Goal: Task Accomplishment & Management: Manage account settings

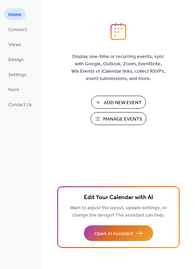
click at [119, 118] on span "Manage Events" at bounding box center [122, 118] width 39 height 7
click at [112, 120] on span "Manage Events" at bounding box center [122, 118] width 39 height 7
click at [120, 117] on span "Manage Events" at bounding box center [122, 118] width 39 height 7
click at [128, 121] on span "Manage Events" at bounding box center [122, 118] width 39 height 7
click at [112, 120] on span "Manage Events" at bounding box center [122, 118] width 39 height 7
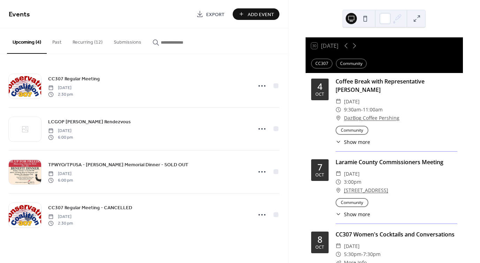
click at [90, 40] on button "Recurring (12)" at bounding box center [87, 40] width 41 height 25
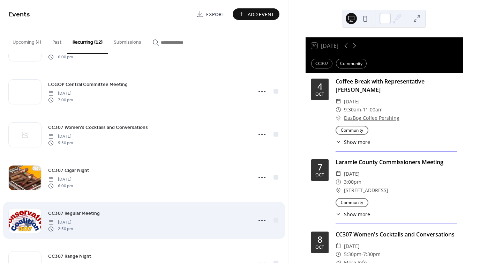
scroll to position [290, 0]
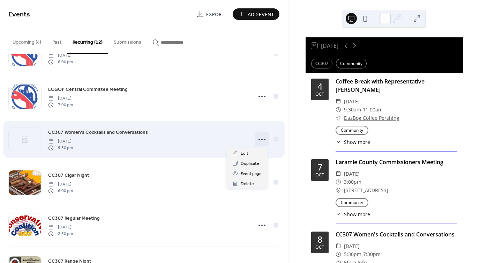
click at [261, 139] on circle at bounding box center [261, 138] width 1 height 1
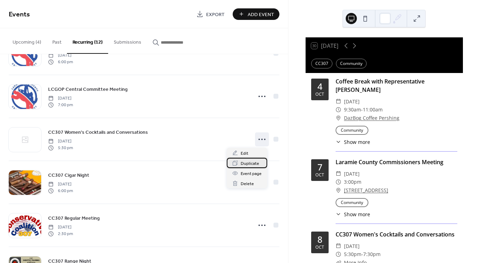
click at [246, 164] on span "Duplicate" at bounding box center [250, 163] width 18 height 7
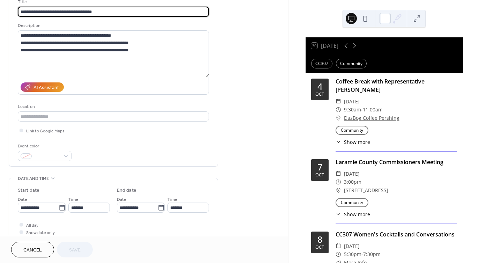
scroll to position [50, 0]
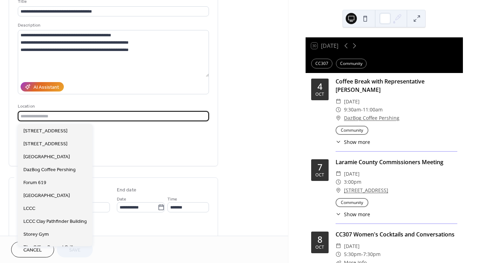
click at [53, 114] on input "text" at bounding box center [113, 116] width 191 height 10
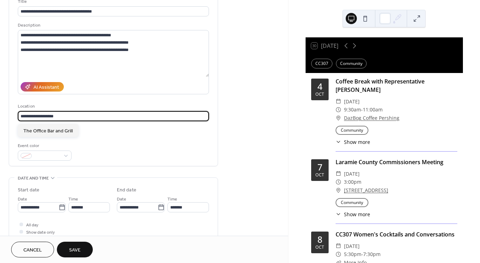
click at [53, 114] on input "**********" at bounding box center [113, 116] width 191 height 10
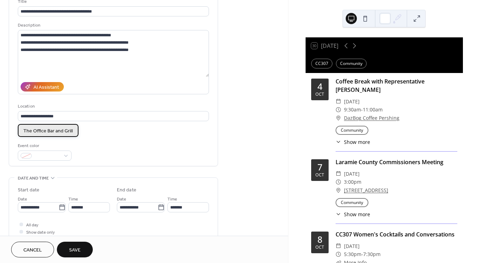
click at [52, 128] on span "The Office Bar and Grill" at bounding box center [48, 130] width 50 height 7
type input "**********"
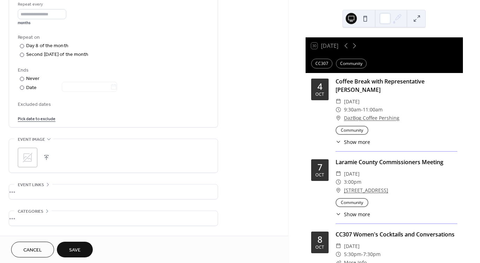
scroll to position [352, 0]
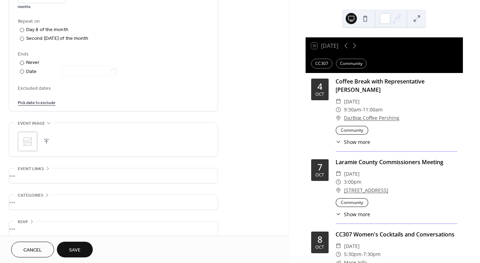
click at [24, 144] on icon at bounding box center [28, 141] width 10 height 10
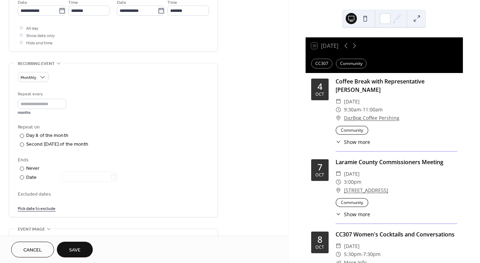
scroll to position [240, 0]
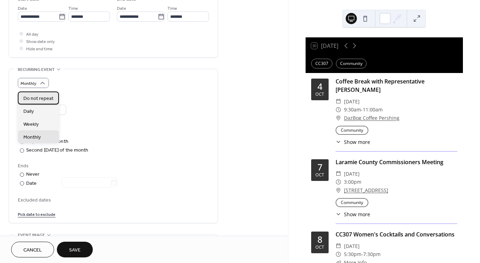
click at [40, 97] on span "Do not repeat" at bounding box center [38, 98] width 30 height 7
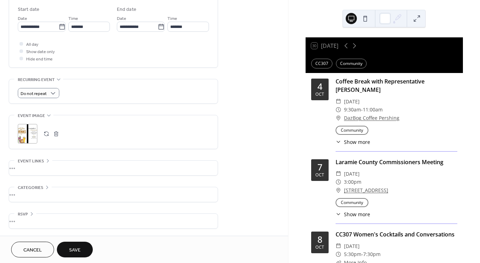
scroll to position [232, 0]
click at [74, 249] on span "Save" at bounding box center [75, 249] width 12 height 7
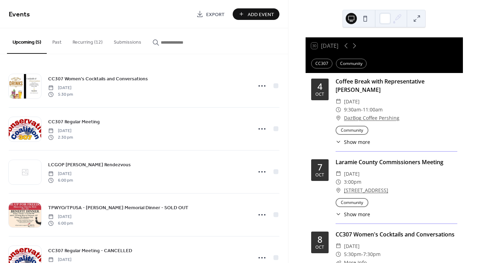
click at [97, 42] on button "Recurring (12)" at bounding box center [87, 40] width 41 height 25
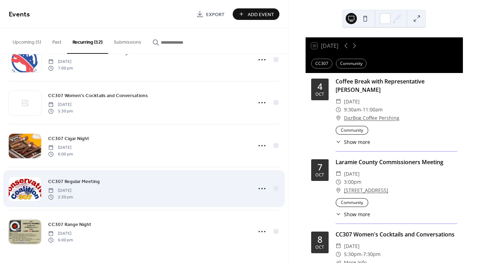
scroll to position [311, 0]
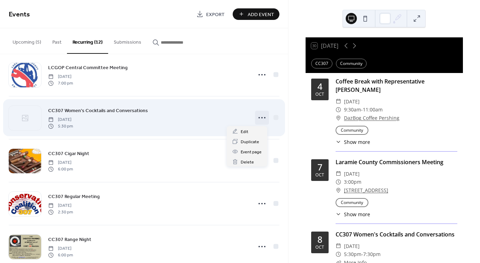
click at [258, 119] on icon at bounding box center [261, 117] width 11 height 11
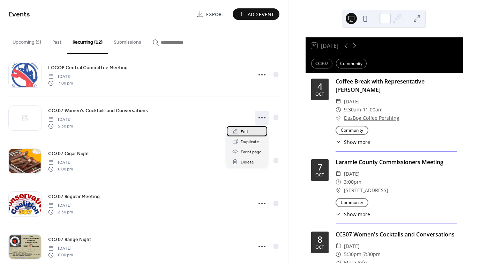
click at [244, 132] on span "Edit" at bounding box center [245, 131] width 8 height 7
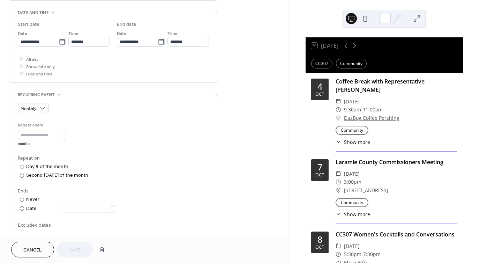
scroll to position [216, 0]
click at [59, 44] on icon at bounding box center [62, 41] width 7 height 7
click at [59, 44] on input "**********" at bounding box center [38, 41] width 41 height 10
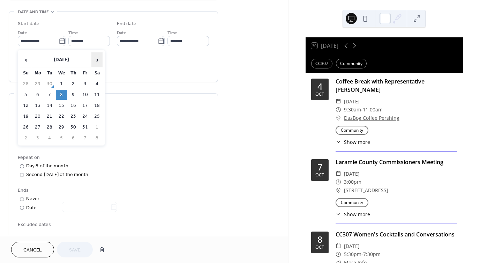
click at [99, 62] on span "›" at bounding box center [97, 60] width 10 height 14
click at [62, 103] on td "12" at bounding box center [61, 105] width 11 height 10
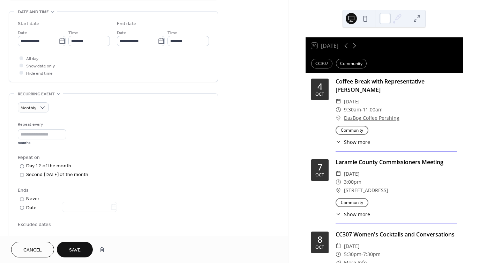
type input "**********"
click at [75, 249] on span "Save" at bounding box center [75, 249] width 12 height 7
